Goal: Information Seeking & Learning: Learn about a topic

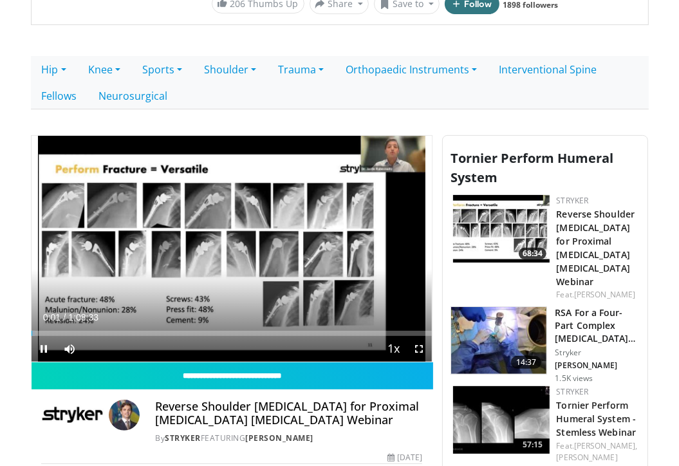
scroll to position [322, 0]
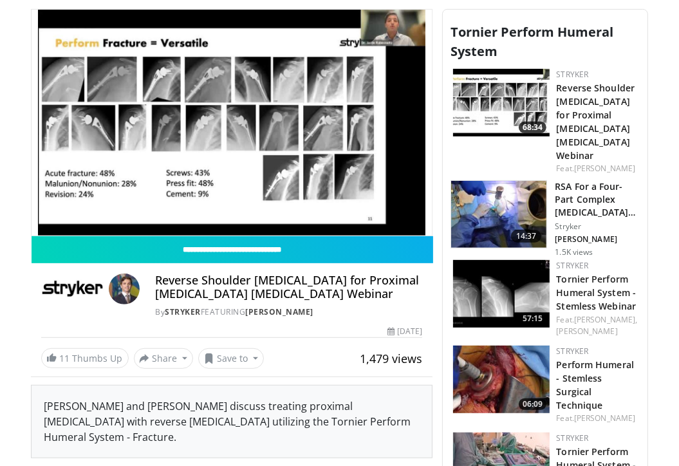
click at [507, 369] on img at bounding box center [501, 379] width 97 height 68
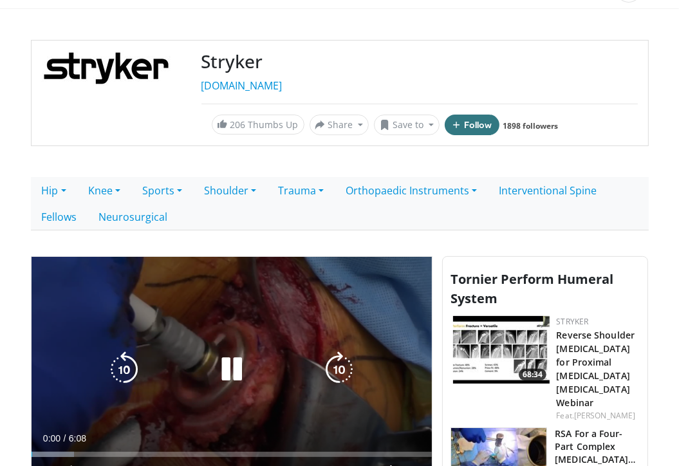
scroll to position [193, 0]
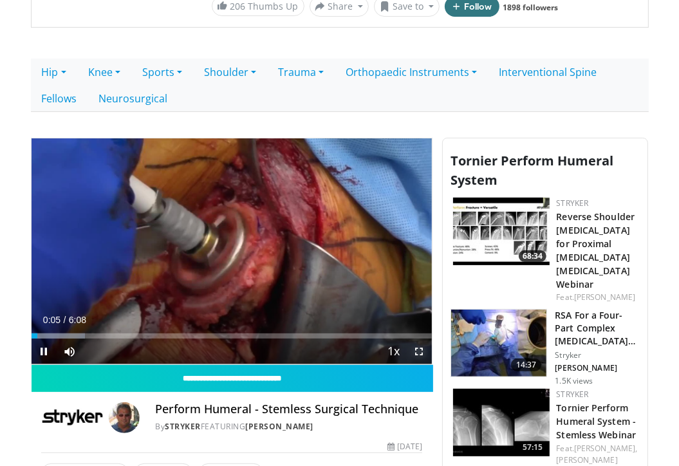
click at [418, 351] on span "Video Player" at bounding box center [419, 351] width 26 height 26
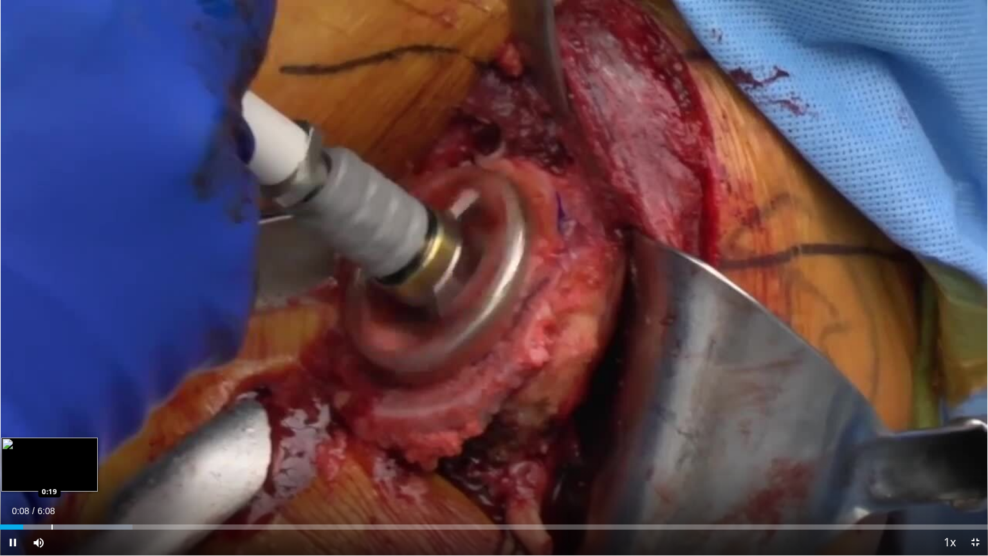
click at [53, 465] on div "Progress Bar" at bounding box center [51, 526] width 1 height 5
click at [93, 465] on div "Loaded : 21.51% 0:20 0:29" at bounding box center [494, 523] width 988 height 12
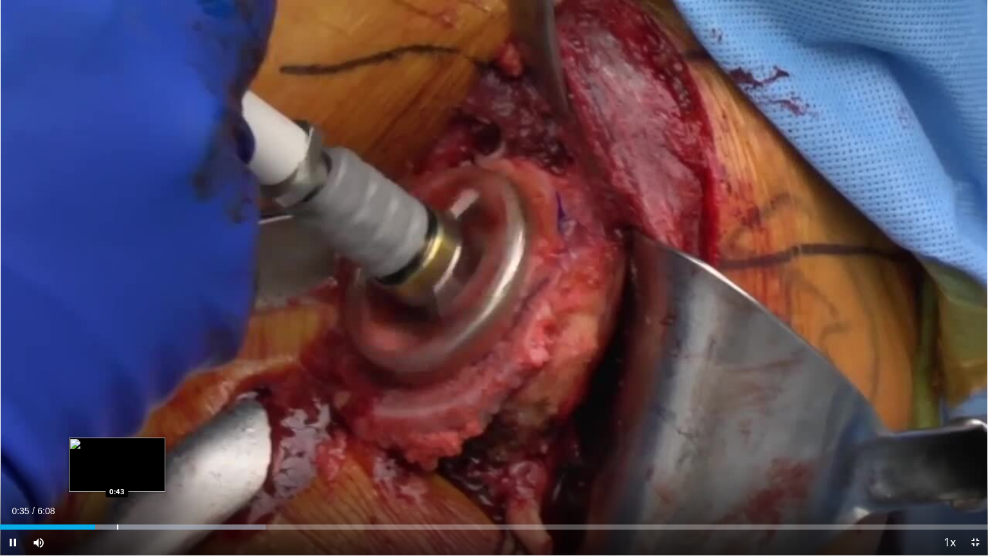
click at [118, 465] on div "Loaded : 26.90% 0:35 0:43" at bounding box center [494, 523] width 988 height 12
click at [167, 465] on div "Loaded : 29.59% 0:44 0:55" at bounding box center [494, 523] width 988 height 12
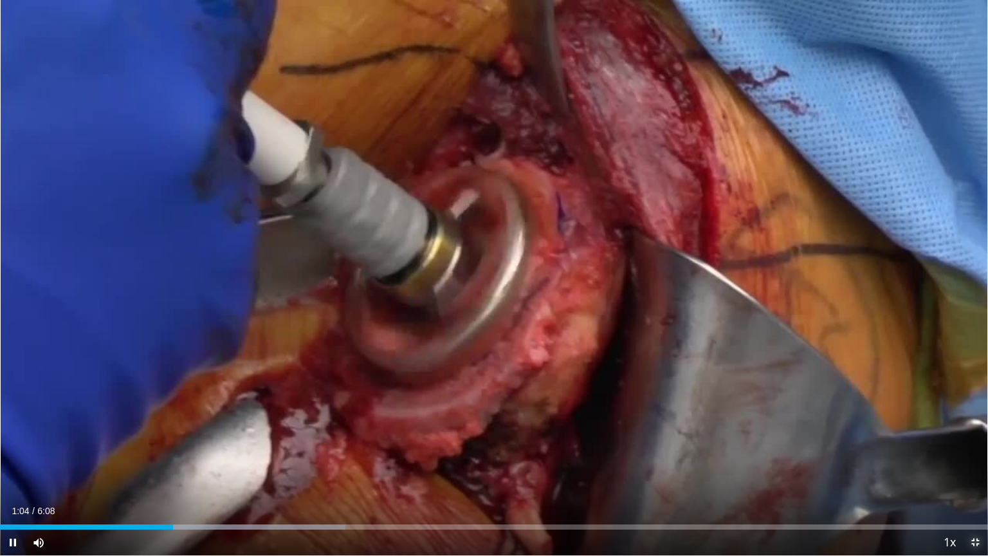
click at [678, 465] on span "Video Player" at bounding box center [976, 543] width 26 height 26
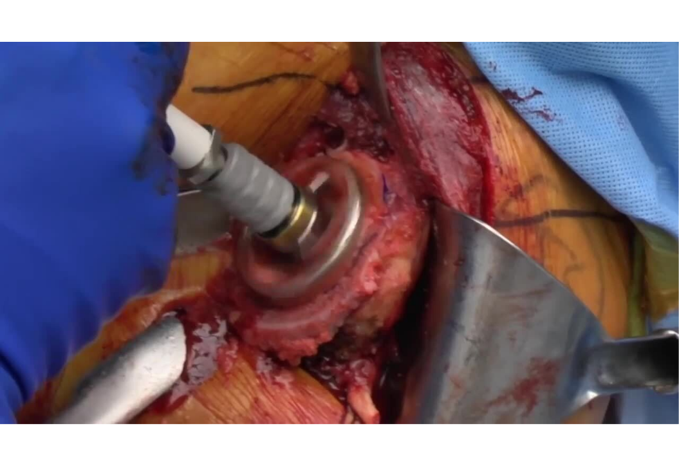
scroll to position [772, 0]
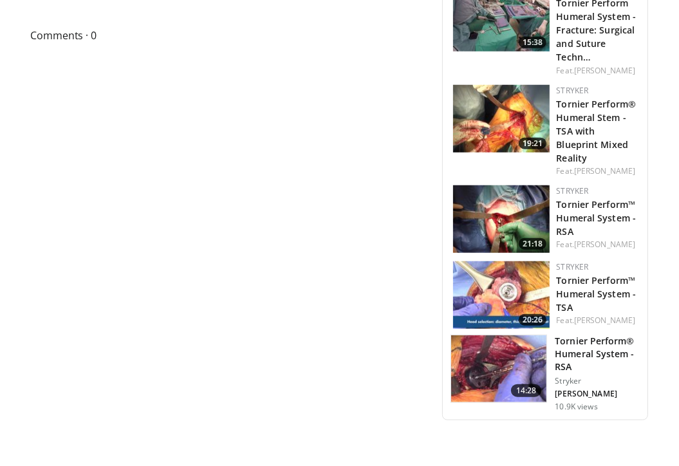
click at [504, 228] on img at bounding box center [501, 219] width 97 height 68
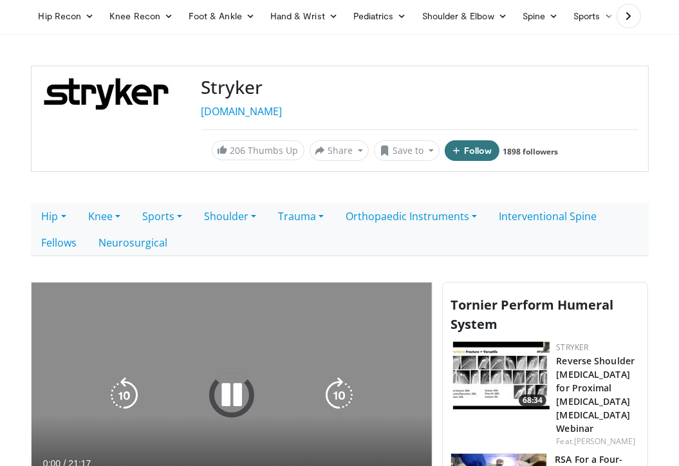
scroll to position [129, 0]
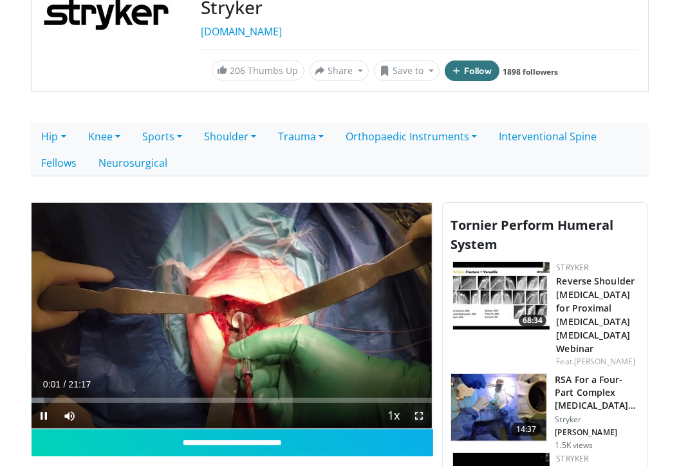
click at [413, 414] on span "Video Player" at bounding box center [419, 416] width 26 height 26
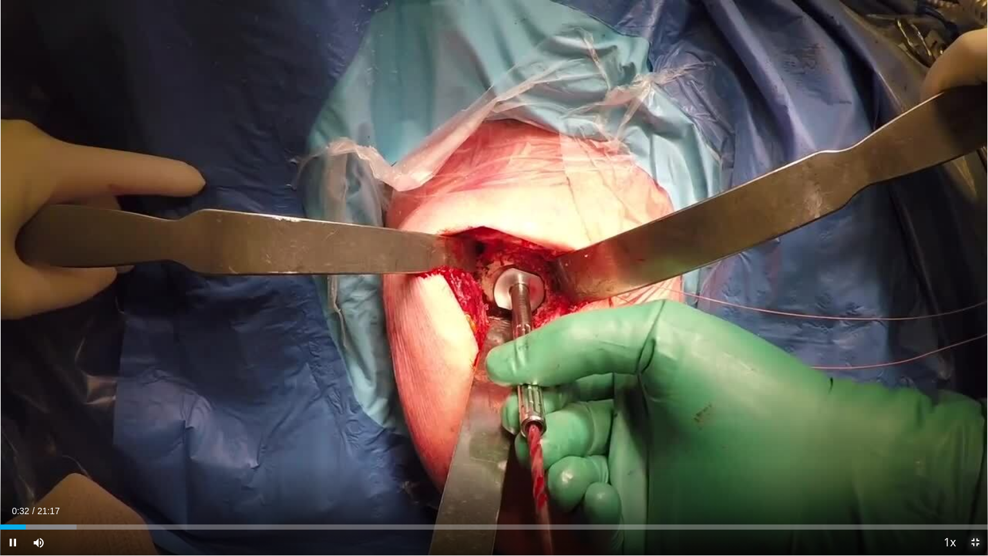
click at [678, 465] on span "Video Player" at bounding box center [976, 543] width 26 height 26
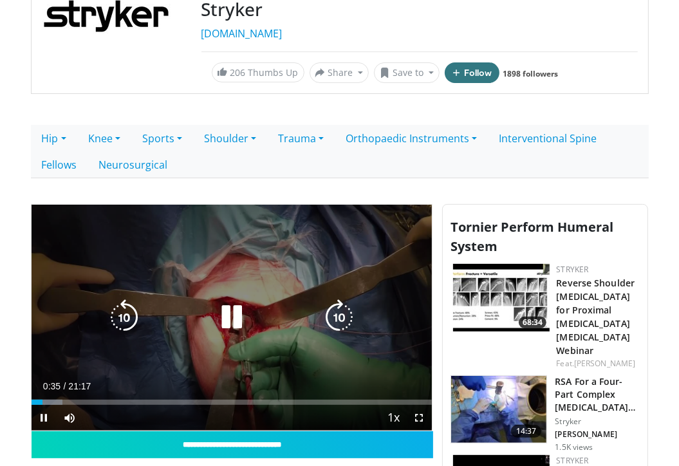
click at [232, 321] on icon "Video Player" at bounding box center [232, 317] width 36 height 36
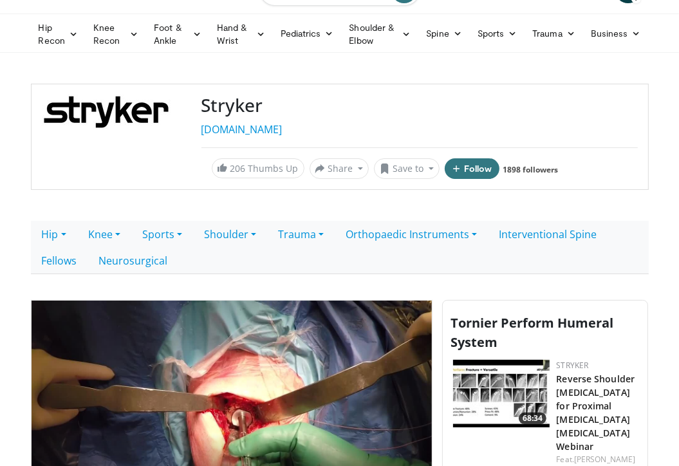
scroll to position [0, 0]
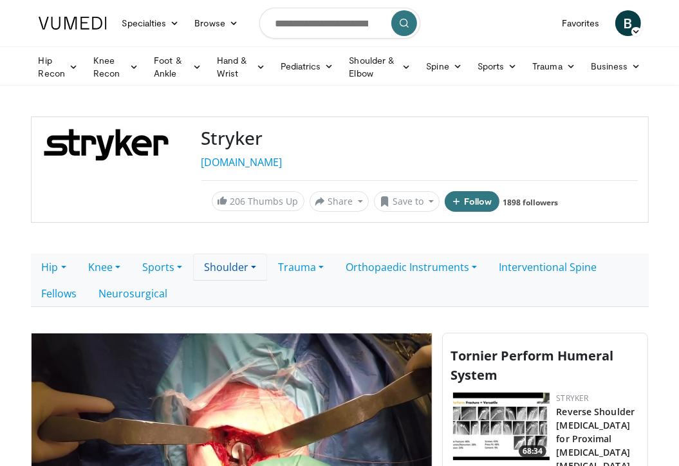
click at [237, 268] on link "Shoulder" at bounding box center [230, 266] width 74 height 27
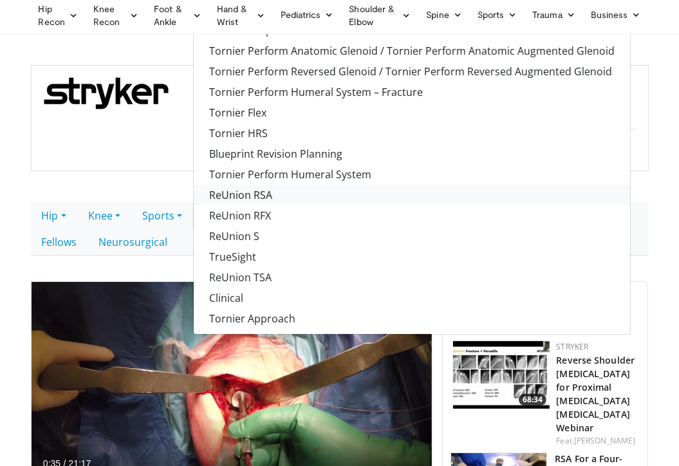
scroll to position [129, 0]
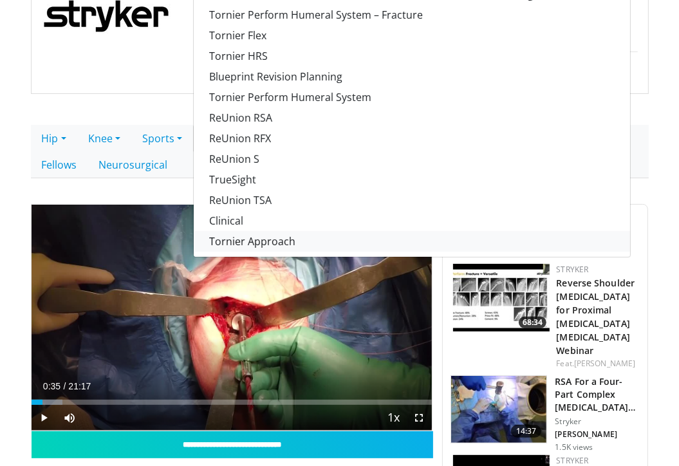
click at [284, 239] on link "Tornier Approach" at bounding box center [412, 241] width 436 height 21
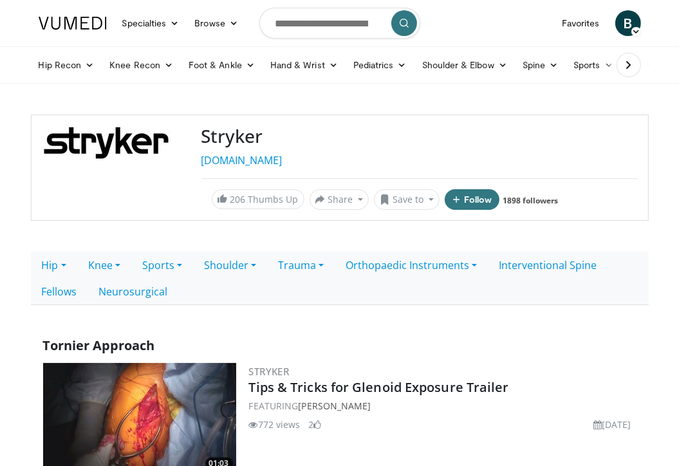
click at [625, 64] on icon at bounding box center [628, 65] width 13 height 13
click at [255, 261] on link "Shoulder" at bounding box center [230, 265] width 74 height 27
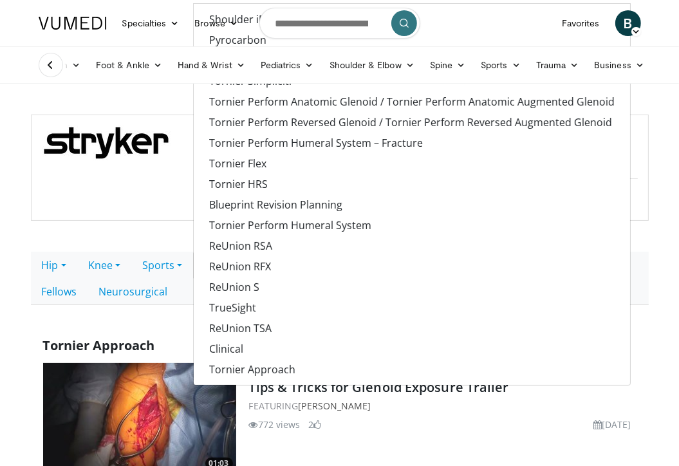
click at [165, 100] on body "Specialties Adult & Family Medicine Allergy, Asthma, Immunology Anesthesiology …" at bounding box center [339, 378] width 679 height 757
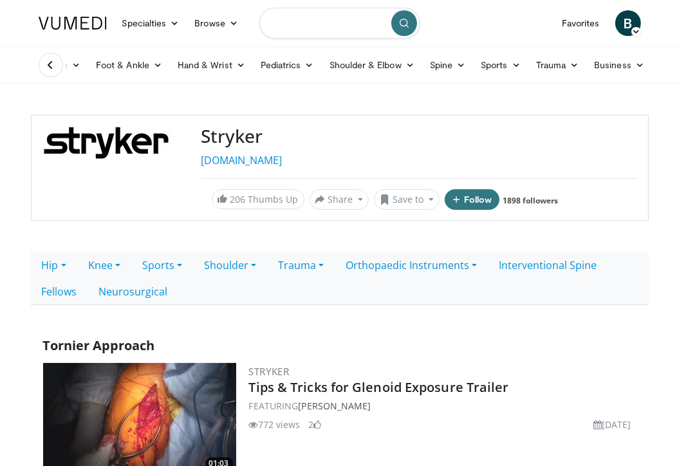
click at [304, 28] on input "Search topics, interventions" at bounding box center [339, 23] width 161 height 31
type input "**********"
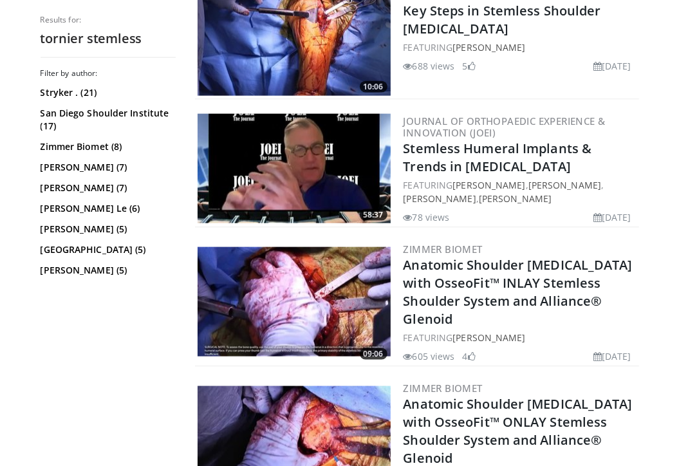
scroll to position [1158, 0]
